Goal: Information Seeking & Learning: Find specific fact

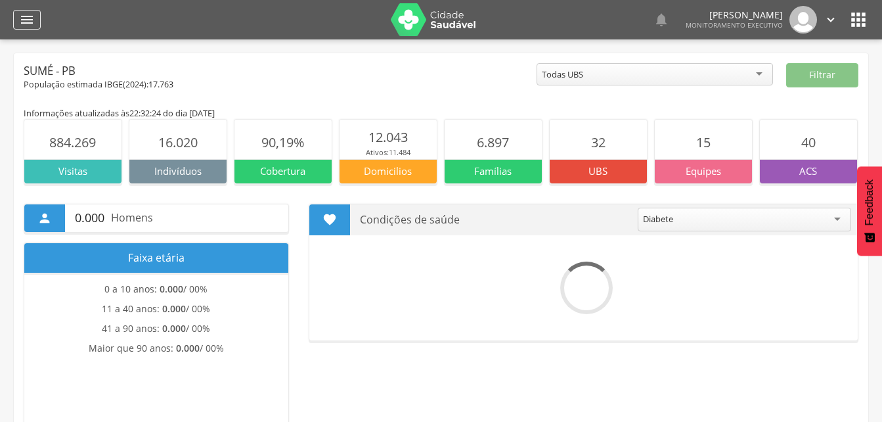
click at [28, 22] on icon "" at bounding box center [27, 20] width 16 height 16
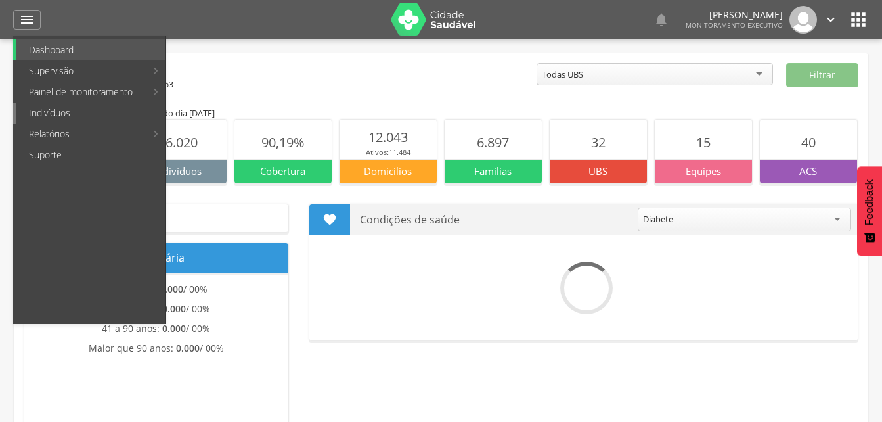
click at [52, 110] on link "Indivíduos" at bounding box center [91, 112] width 150 height 21
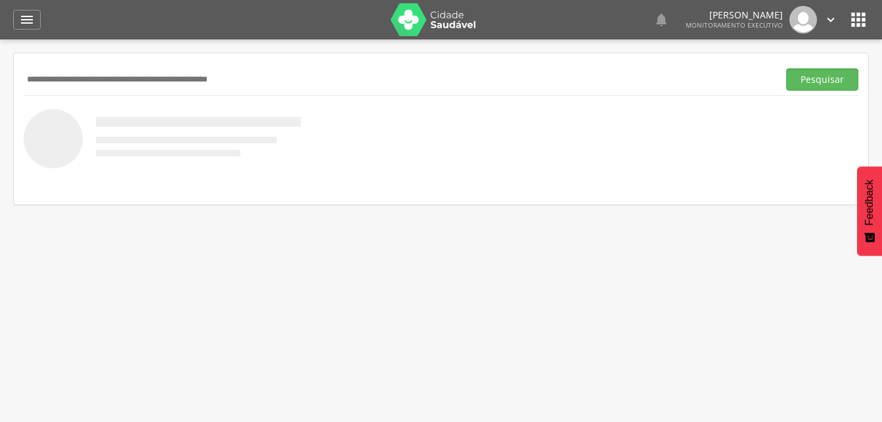
click at [57, 81] on input "text" at bounding box center [399, 79] width 750 height 22
type input "**********"
click at [786, 68] on button "Pesquisar" at bounding box center [822, 79] width 72 height 22
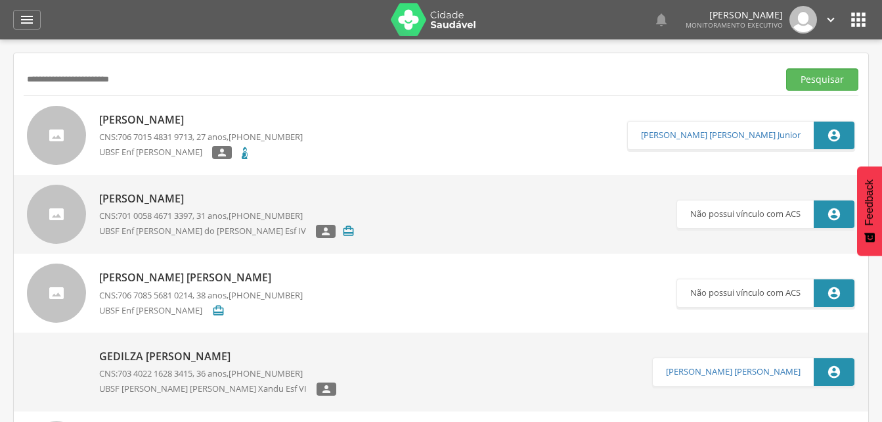
click at [154, 122] on p "[PERSON_NAME]" at bounding box center [201, 119] width 204 height 15
type input "**********"
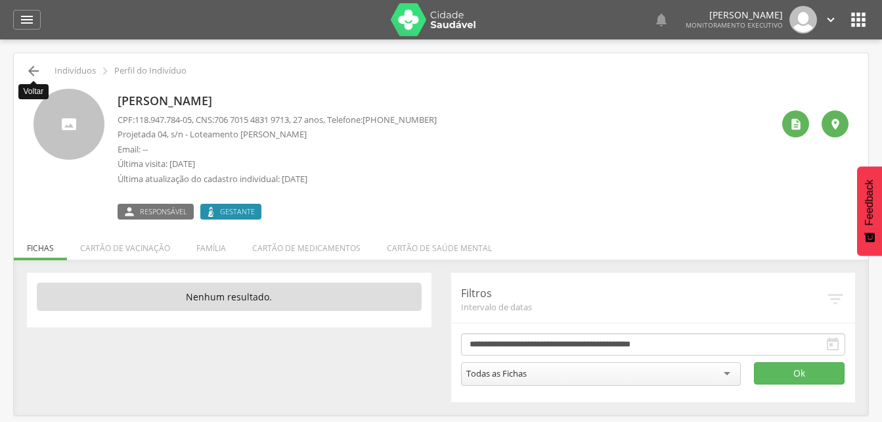
click at [28, 69] on icon "" at bounding box center [34, 71] width 16 height 16
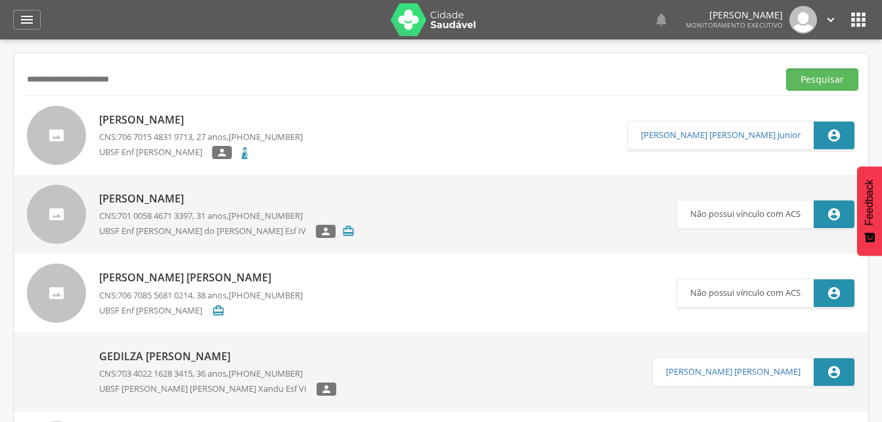
click at [143, 83] on input "**********" at bounding box center [399, 79] width 750 height 22
type input "*"
type input "**********"
click at [820, 83] on button "Pesquisar" at bounding box center [822, 79] width 72 height 22
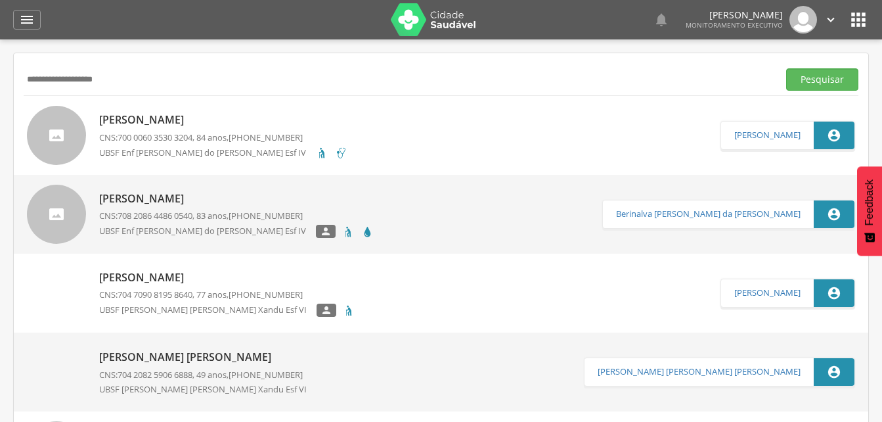
click at [130, 126] on p "[PERSON_NAME]" at bounding box center [223, 119] width 248 height 15
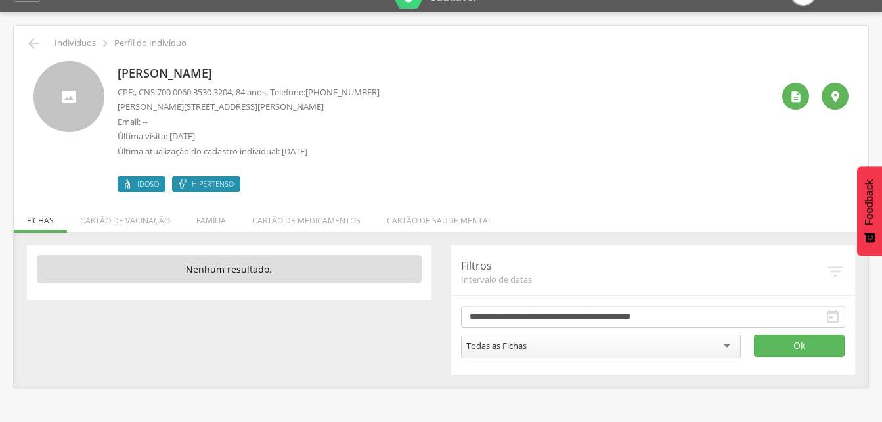
scroll to position [39, 0]
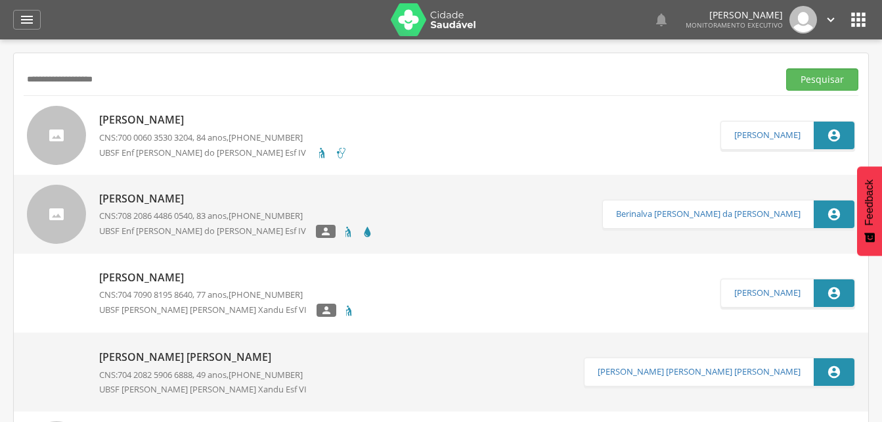
click at [198, 280] on p "[PERSON_NAME]" at bounding box center [227, 277] width 256 height 15
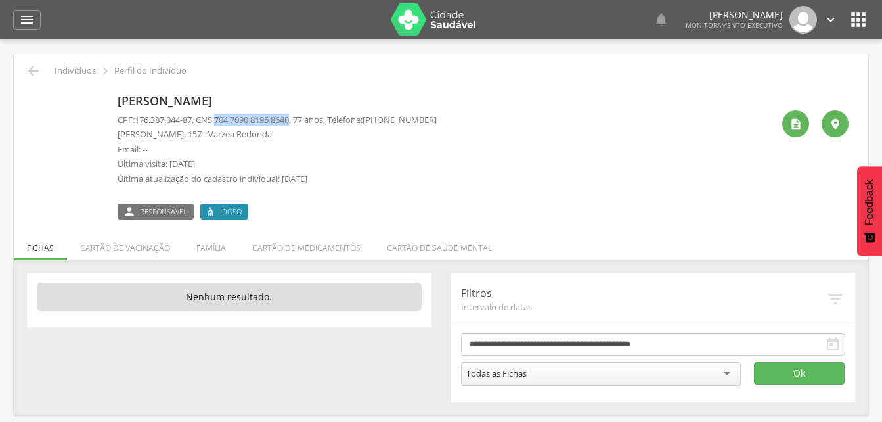
drag, startPoint x: 221, startPoint y: 118, endPoint x: 302, endPoint y: 116, distance: 80.8
click at [302, 116] on p "CPF: 176.387.044-87 , CNS: [PHONE_NUMBER] , 77 anos, Telefone: [PHONE_NUMBER]" at bounding box center [277, 120] width 319 height 12
drag, startPoint x: 302, startPoint y: 116, endPoint x: 284, endPoint y: 118, distance: 17.8
copy p "704 7090 8195 8640"
click at [321, 79] on div "[PERSON_NAME] CPF: 176.387.044-87 , CNS: [PHONE_NUMBER] , 77 anos, Telefone: [P…" at bounding box center [441, 149] width 835 height 141
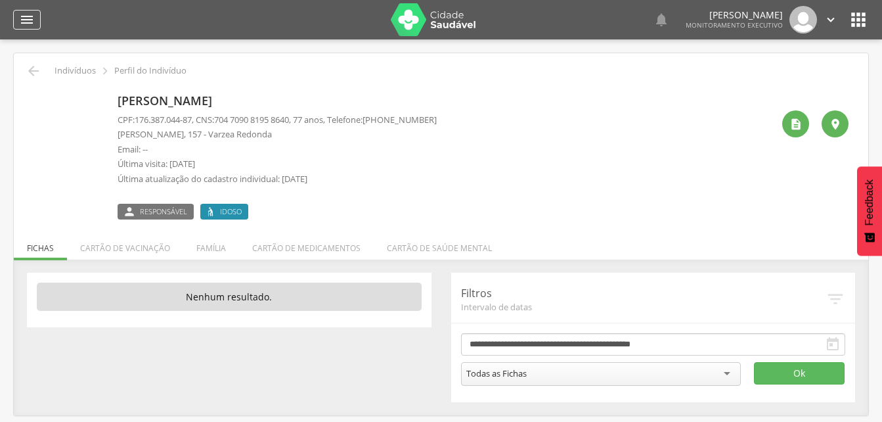
click at [28, 17] on icon "" at bounding box center [27, 20] width 16 height 16
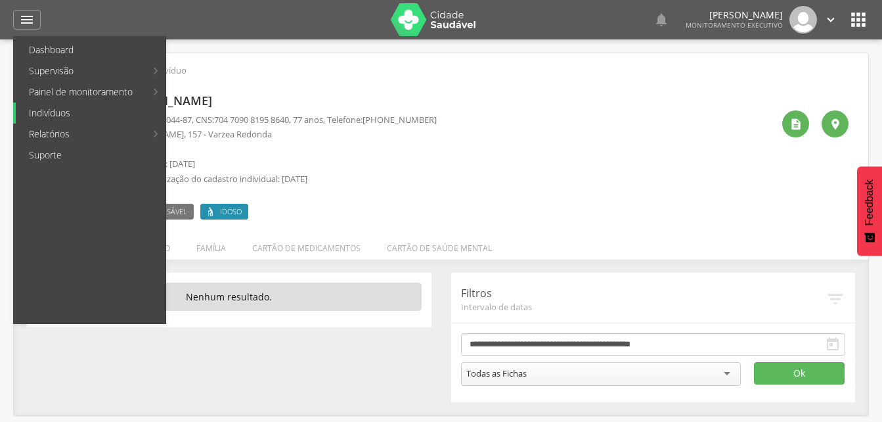
click at [44, 111] on link "Indivíduos" at bounding box center [91, 112] width 150 height 21
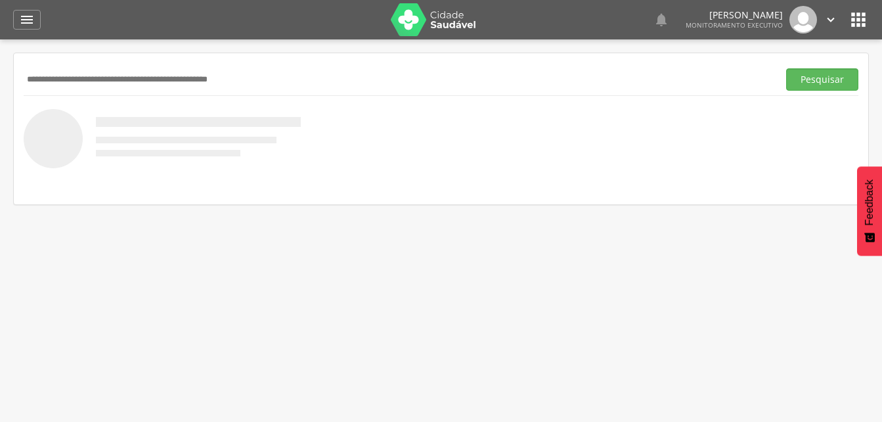
click at [43, 72] on input "text" at bounding box center [399, 79] width 750 height 22
type input "**********"
click at [815, 80] on button "Pesquisar" at bounding box center [822, 79] width 72 height 22
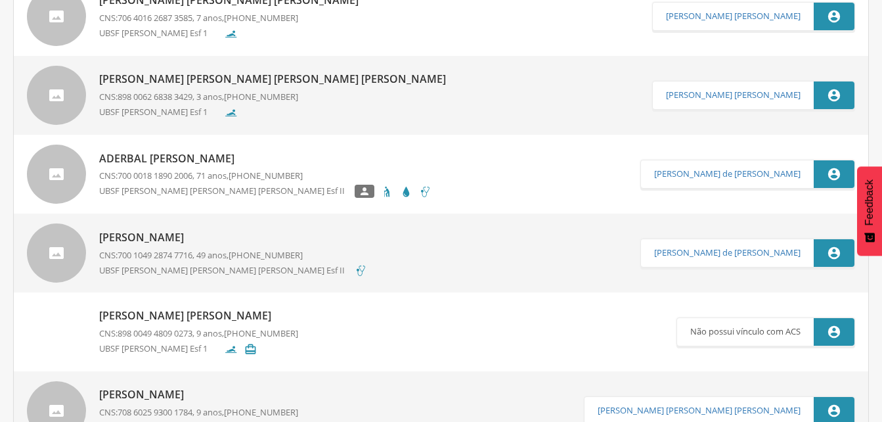
scroll to position [131, 0]
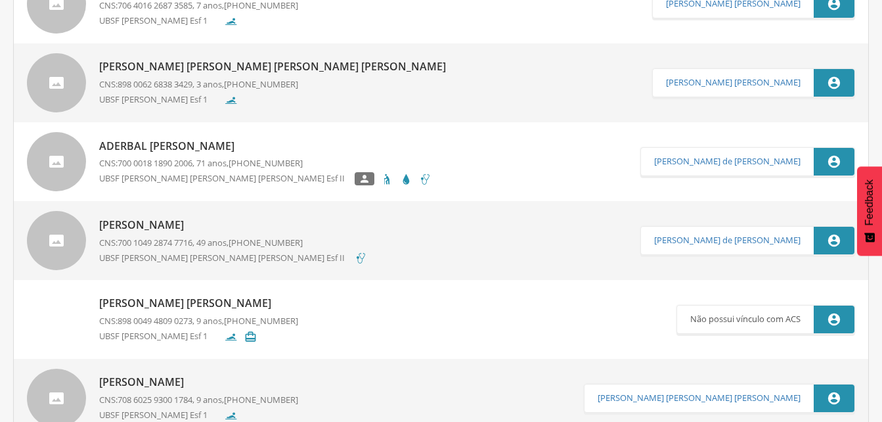
click at [223, 68] on p "[PERSON_NAME] [PERSON_NAME] [PERSON_NAME] [PERSON_NAME]" at bounding box center [275, 66] width 353 height 15
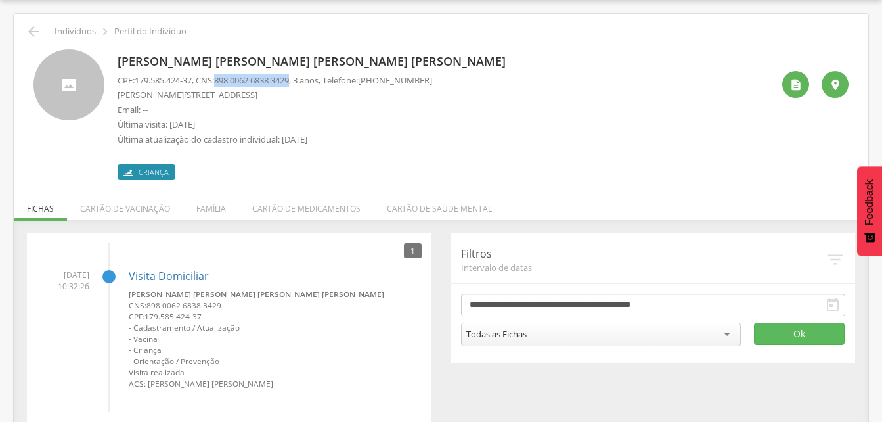
drag, startPoint x: 221, startPoint y: 77, endPoint x: 301, endPoint y: 81, distance: 80.2
click at [301, 81] on p "CPF: 179.585.424-37 , CNS: [PHONE_NUMBER] , 3 anos, Telefone: [PHONE_NUMBER]" at bounding box center [275, 80] width 315 height 12
drag, startPoint x: 301, startPoint y: 81, endPoint x: 279, endPoint y: 79, distance: 22.4
copy p "898 0062 6838 3429"
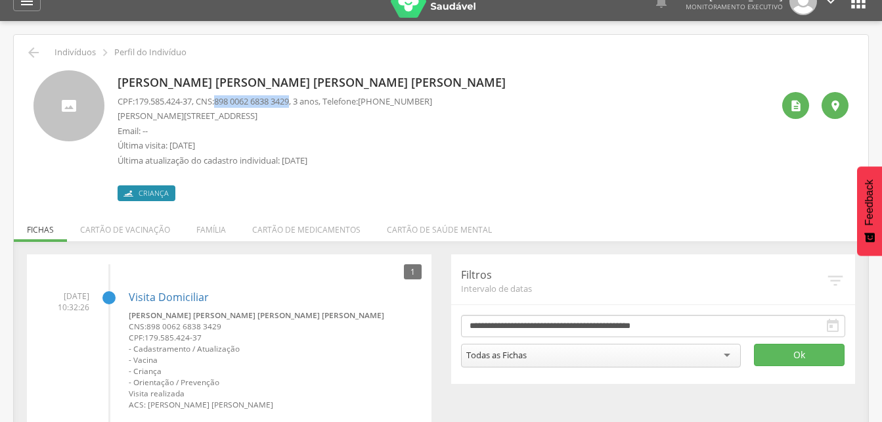
scroll to position [0, 0]
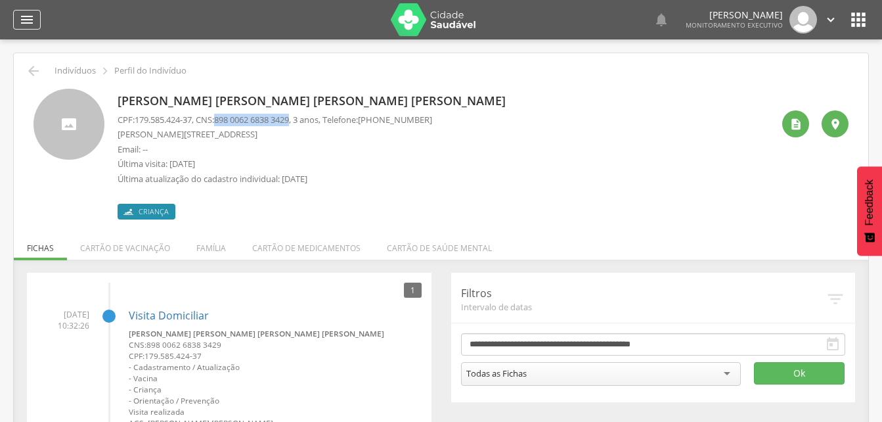
click at [30, 14] on icon "" at bounding box center [27, 20] width 16 height 16
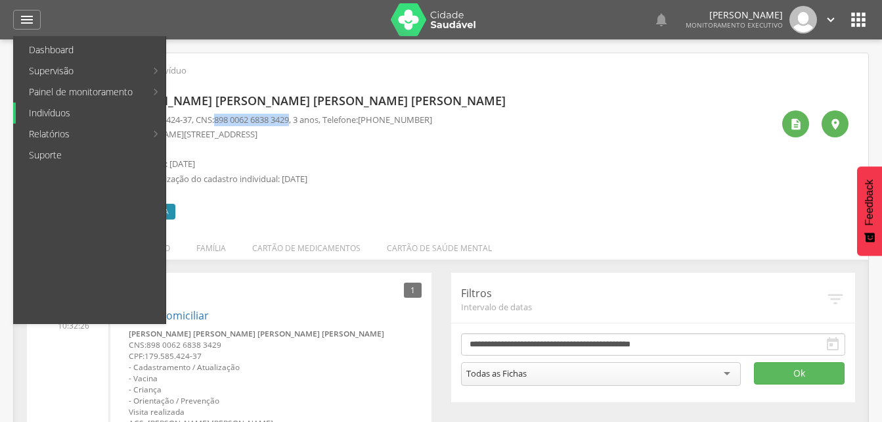
click at [49, 113] on link "Indivíduos" at bounding box center [91, 112] width 150 height 21
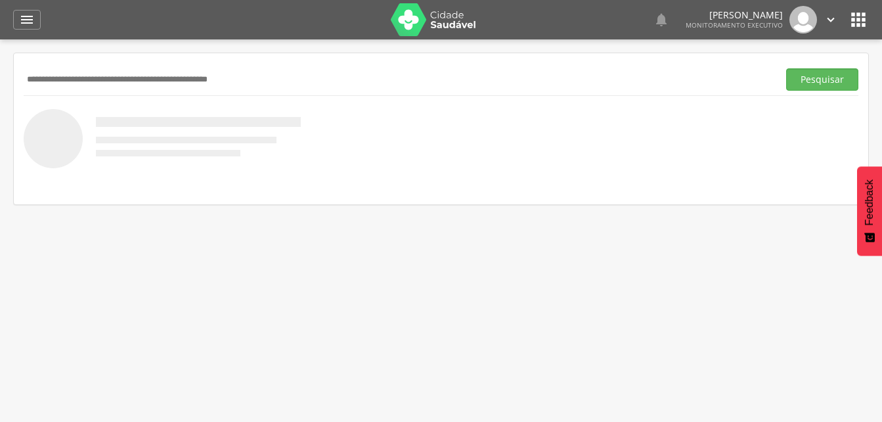
click at [62, 72] on input "text" at bounding box center [399, 79] width 750 height 22
click at [815, 76] on button "Pesquisar" at bounding box center [822, 79] width 72 height 22
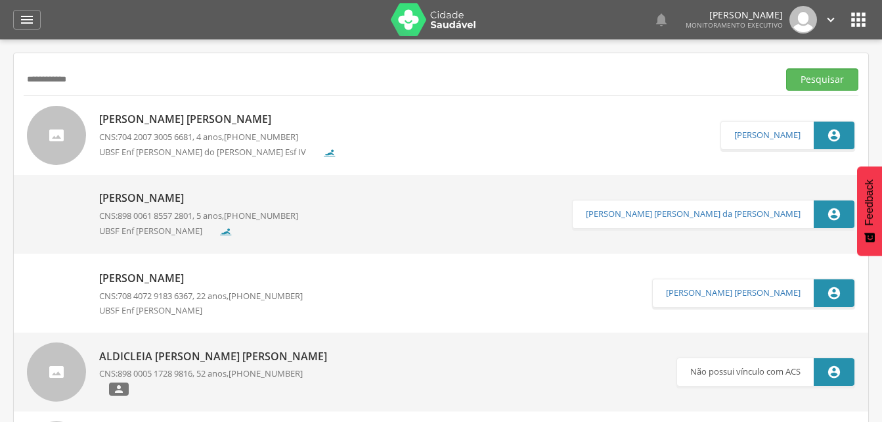
click at [58, 76] on input "**********" at bounding box center [399, 79] width 750 height 22
type input "**********"
click at [817, 78] on button "Pesquisar" at bounding box center [822, 79] width 72 height 22
